Goal: Book appointment/travel/reservation

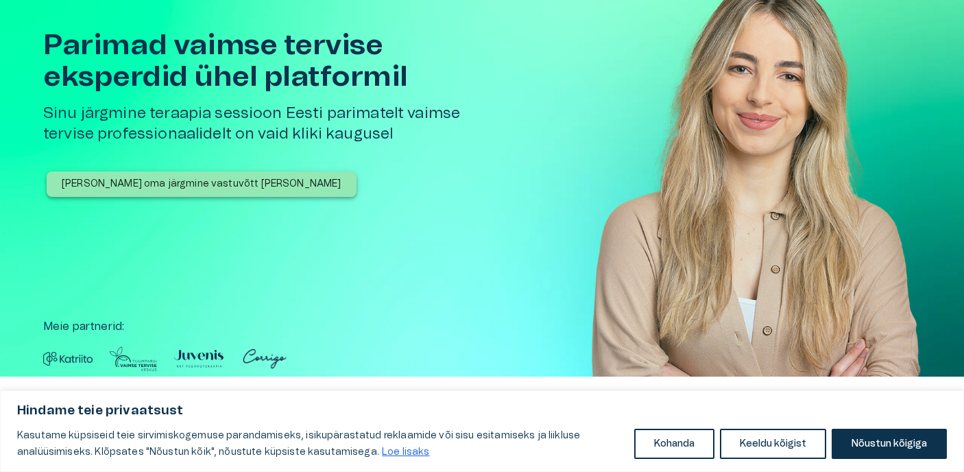
scroll to position [13, 0]
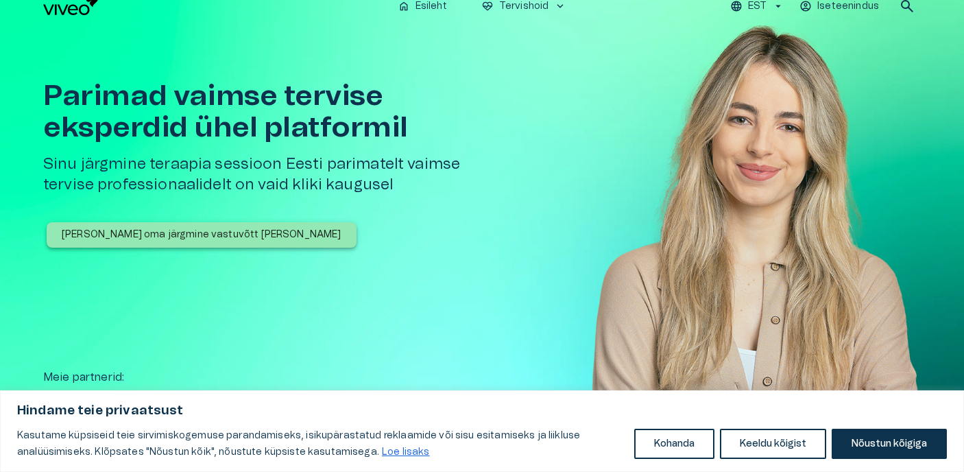
click at [456, 227] on div "[PERSON_NAME] oma järgmine vastuvõtt [PERSON_NAME]" at bounding box center [265, 262] width 444 height 80
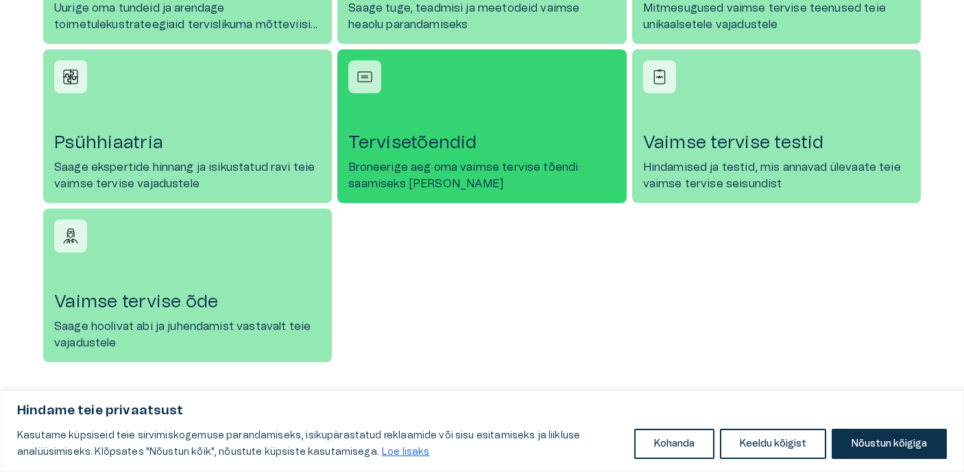
scroll to position [760, 0]
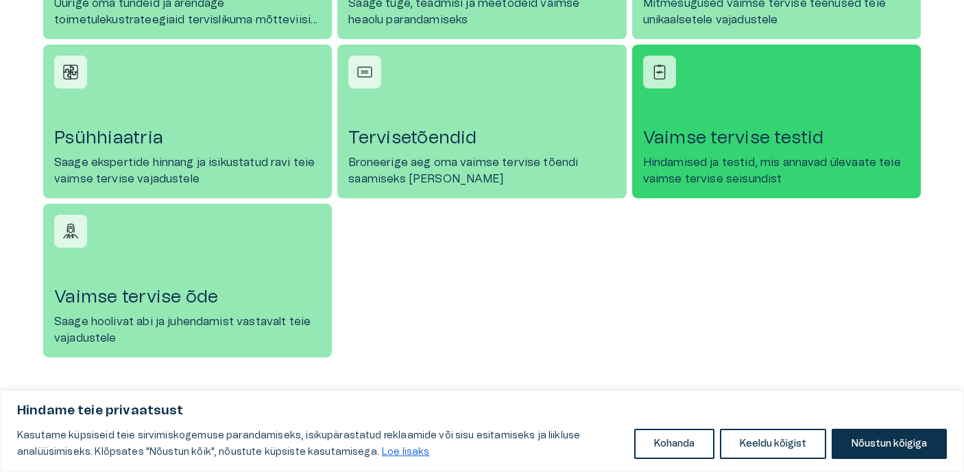
click at [769, 141] on h4 "Vaimse tervise testid" at bounding box center [776, 138] width 267 height 22
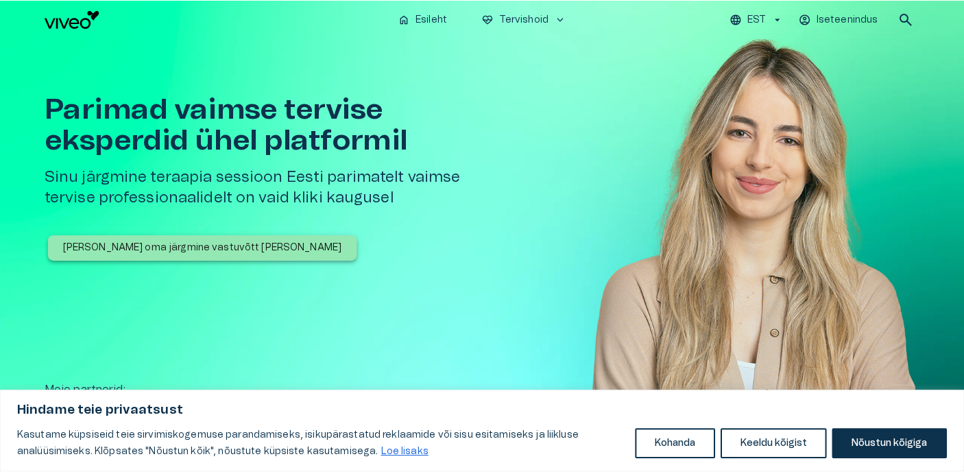
scroll to position [760, 0]
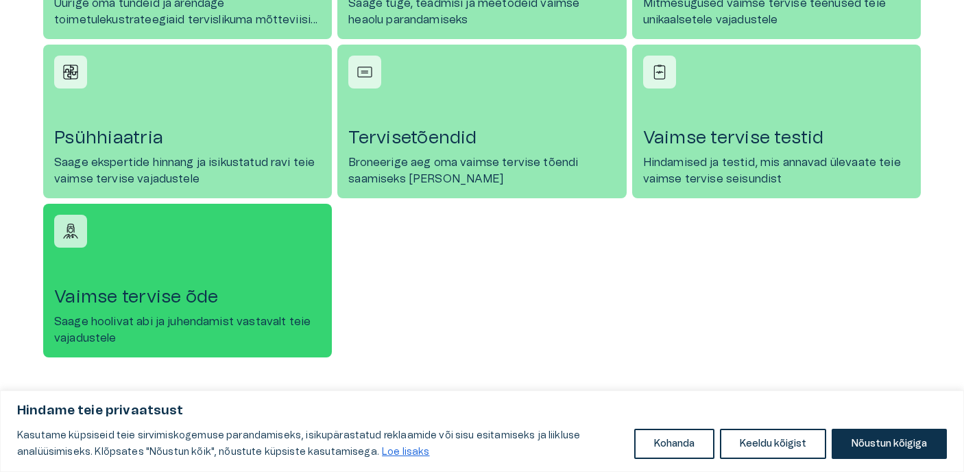
click at [141, 288] on h4 "Vaimse tervise õde" at bounding box center [187, 297] width 267 height 22
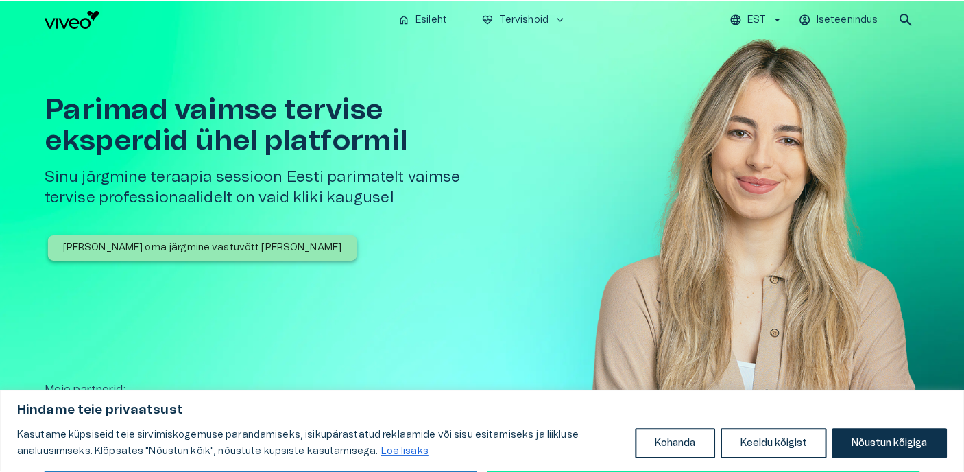
scroll to position [760, 0]
